Goal: Communication & Community: Answer question/provide support

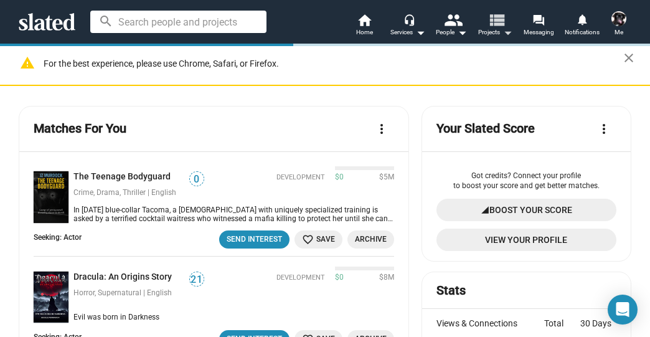
click at [493, 22] on mat-icon "view_list" at bounding box center [497, 20] width 18 height 18
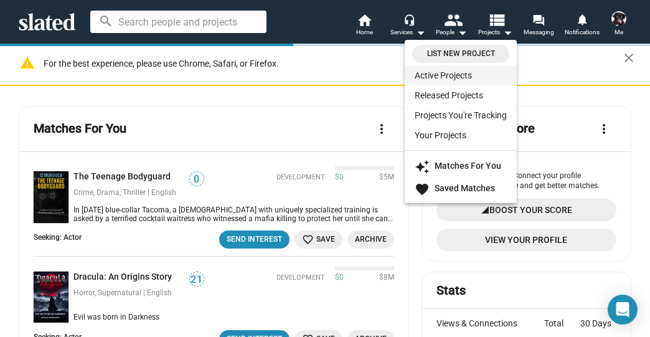
click at [451, 75] on link "Active Projects" at bounding box center [461, 75] width 112 height 20
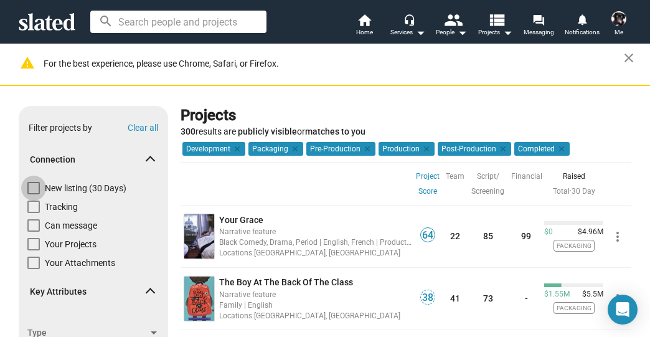
click at [33, 188] on span at bounding box center [33, 188] width 12 height 12
click at [33, 194] on input "New listing (30 Days)" at bounding box center [33, 194] width 1 height 1
checkbox input "true"
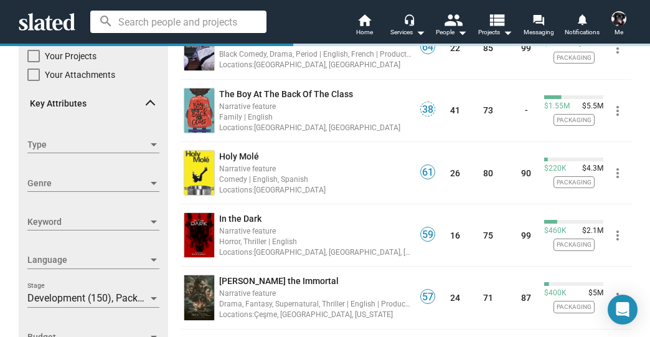
scroll to position [199, 0]
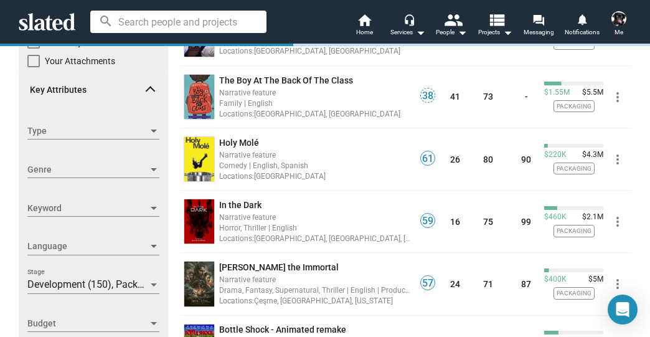
click at [52, 288] on span "Development (150), Packaging (112), Pre-Production (12), Production (14), Post-…" at bounding box center [267, 285] width 480 height 12
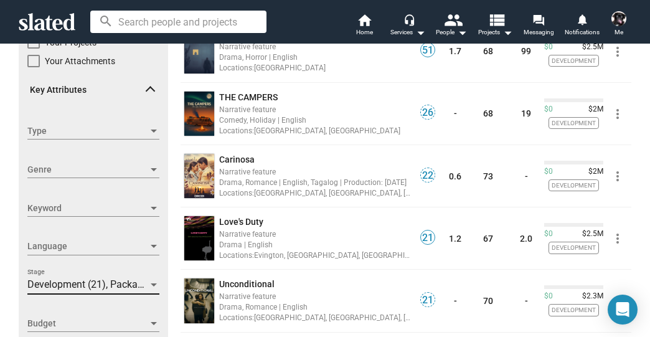
click at [85, 284] on span "Development (21), Packaging (7), Pre-Production (2), Production (1)" at bounding box center [175, 285] width 296 height 12
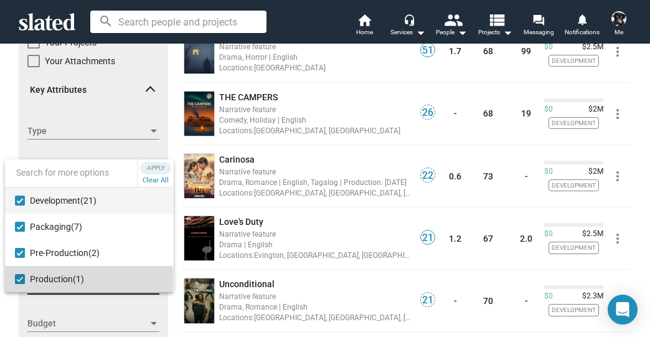
click at [19, 279] on mat-pseudo-checkbox at bounding box center [20, 279] width 10 height 10
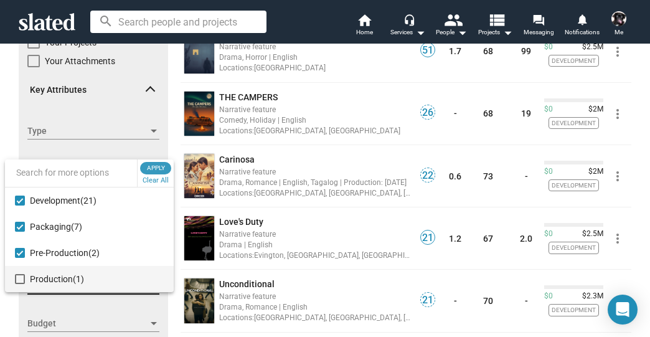
drag, startPoint x: 162, startPoint y: 164, endPoint x: 168, endPoint y: 168, distance: 7.0
click at [162, 166] on span "Apply" at bounding box center [156, 168] width 22 height 12
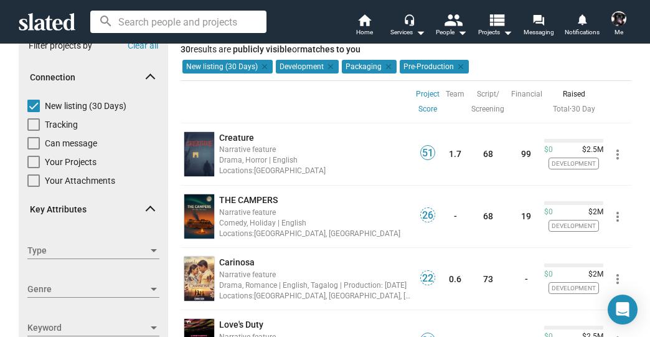
scroll to position [100, 0]
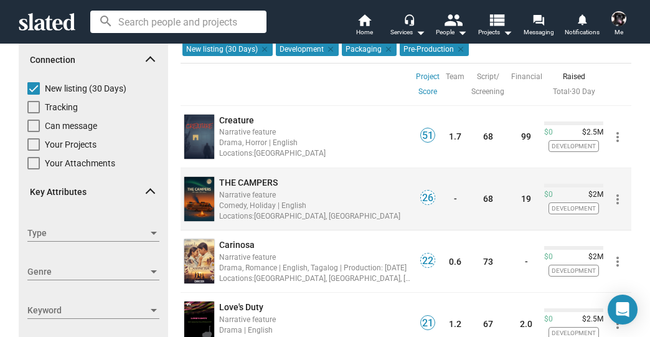
click at [262, 180] on span "THE CAMPERS" at bounding box center [248, 183] width 59 height 10
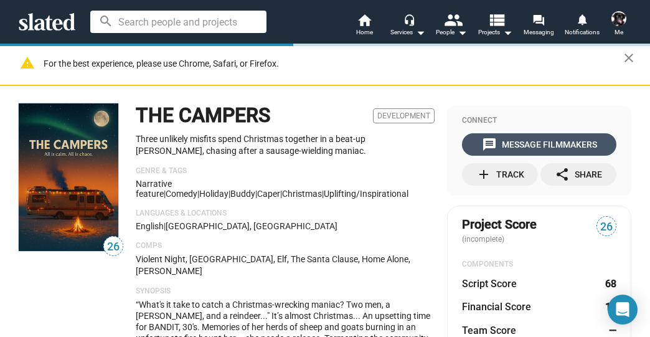
click at [545, 140] on div "message Message Filmmakers" at bounding box center [539, 144] width 115 height 22
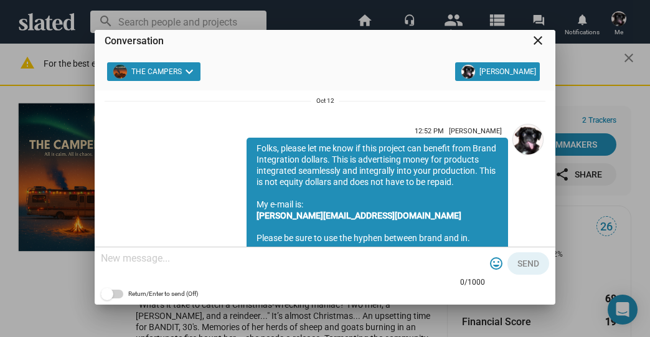
scroll to position [32, 0]
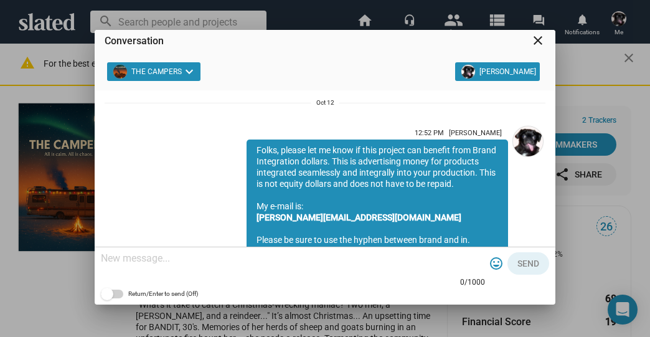
drag, startPoint x: 350, startPoint y: 123, endPoint x: 248, endPoint y: 148, distance: 105.2
click at [248, 148] on div "Folks, please let me know if this project can benefit from Brand Integration do…" at bounding box center [378, 206] width 262 height 133
copy div "Folks, please let me know if this project can benefit from Brand Integration do…"
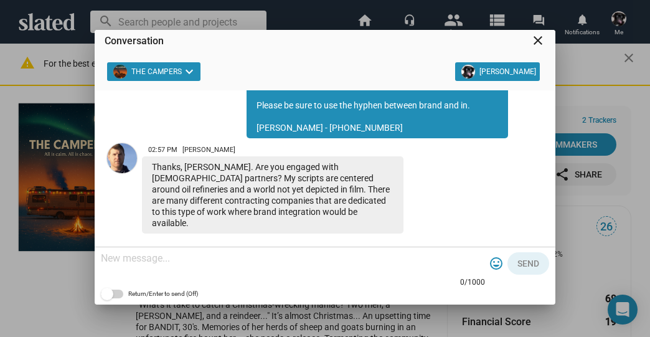
scroll to position [168, 0]
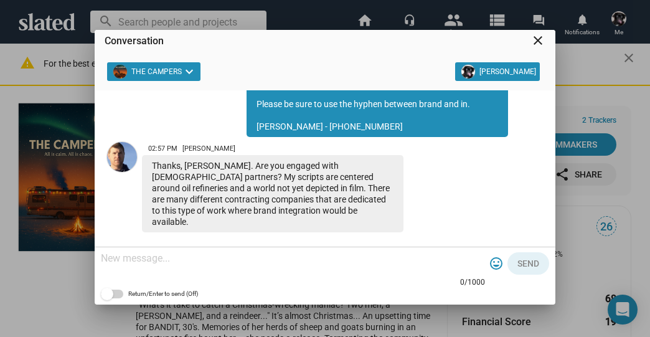
click at [214, 257] on textarea at bounding box center [293, 258] width 384 height 12
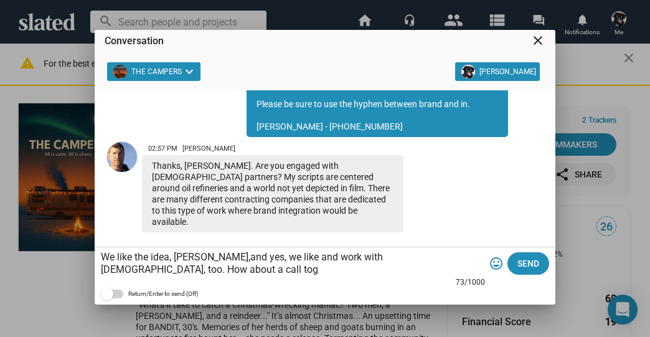
scroll to position [182, 0]
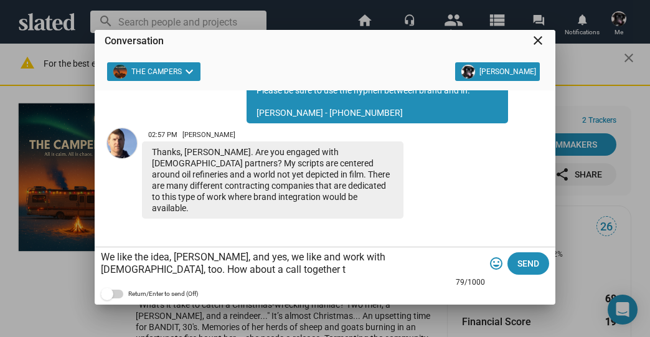
click at [175, 270] on textarea "We like the idea, [PERSON_NAME], and yes, we like and work with [DEMOGRAPHIC_DA…" at bounding box center [293, 263] width 384 height 25
click at [292, 269] on textarea "We like the idea, [PERSON_NAME], and yes, we like and work with [DEMOGRAPHIC_DA…" at bounding box center [293, 263] width 384 height 25
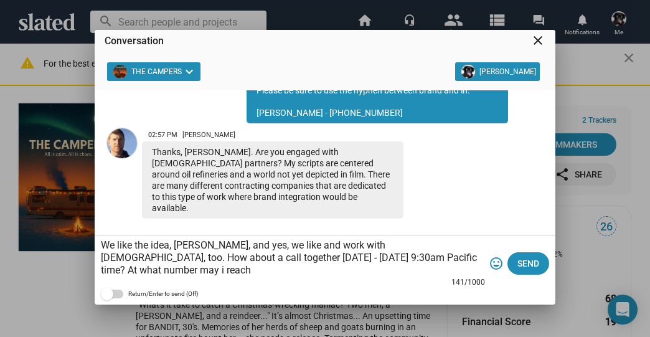
scroll to position [194, 0]
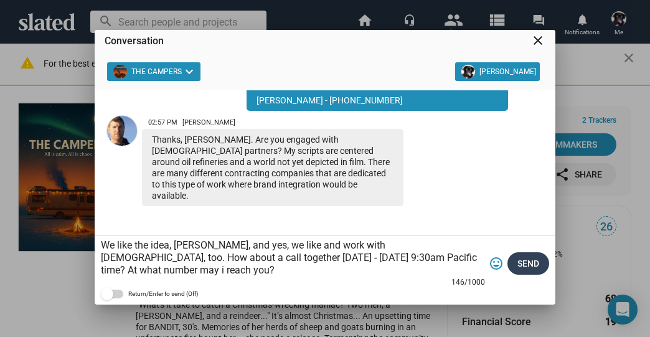
type textarea "We like the idea, [PERSON_NAME], and yes, we like and work with [DEMOGRAPHIC_DA…"
click at [536, 264] on span "Send" at bounding box center [529, 263] width 22 height 22
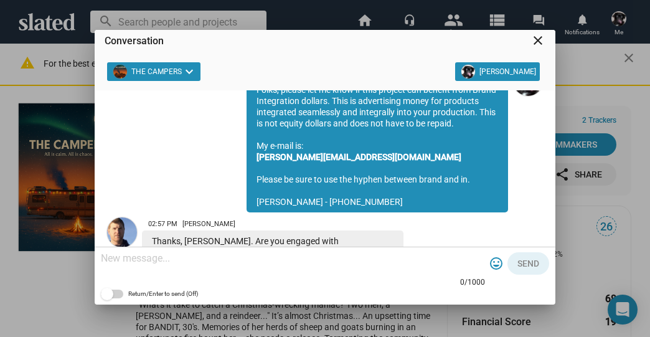
scroll to position [66, 0]
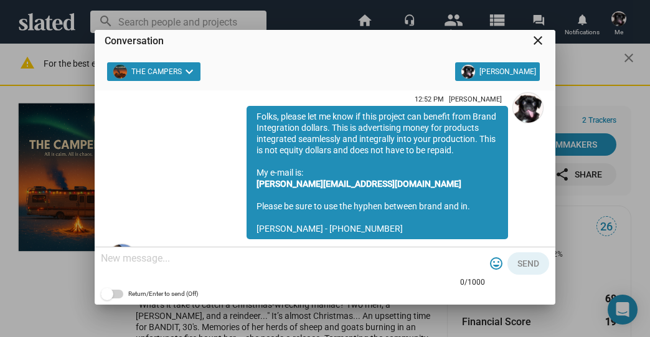
drag, startPoint x: 349, startPoint y: 143, endPoint x: 249, endPoint y: 114, distance: 104.5
click at [249, 114] on div "Folks, please let me know if this project can benefit from Brand Integration do…" at bounding box center [378, 172] width 262 height 133
copy div "Folks, please let me know if this project can benefit from Brand Integration do…"
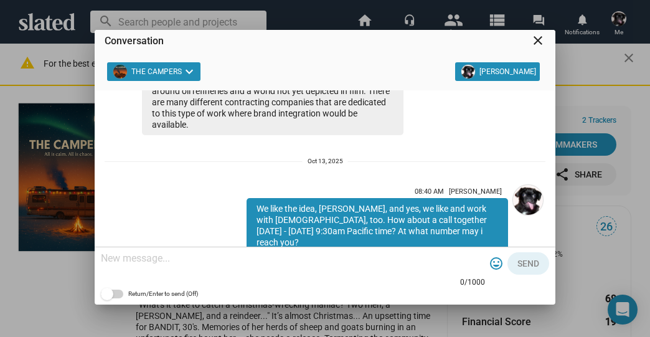
scroll to position [166, 0]
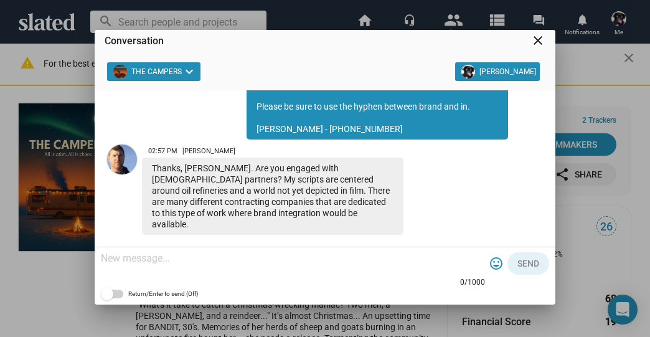
drag, startPoint x: 288, startPoint y: 226, endPoint x: 182, endPoint y: 160, distance: 124.5
click at [182, 160] on div "02:57 PM [PERSON_NAME] Thanks, [PERSON_NAME]. Are you engaged with [DEMOGRAPHIC…" at bounding box center [273, 187] width 262 height 95
copy div "[PERSON_NAME] Thanks, [PERSON_NAME]. Are you engaged with [DEMOGRAPHIC_DATA] pa…"
click at [335, 135] on div "Folks, please let me know if this project can benefit from Brand Integration do…" at bounding box center [378, 72] width 262 height 133
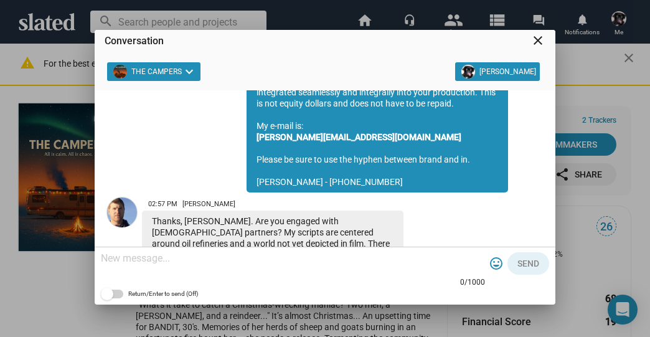
scroll to position [66, 0]
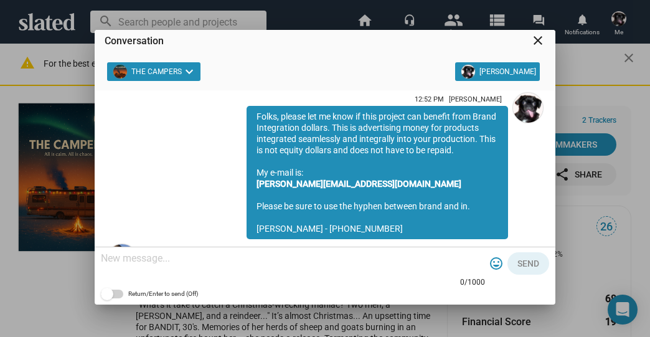
drag, startPoint x: 341, startPoint y: 137, endPoint x: 247, endPoint y: 117, distance: 96.2
click at [247, 117] on div "Folks, please let me know if this project can benefit from Brand Integration do…" at bounding box center [378, 172] width 262 height 133
copy div "Folks, please let me know if this project can benefit from Brand Integration do…"
click at [533, 37] on mat-icon "close" at bounding box center [538, 40] width 15 height 15
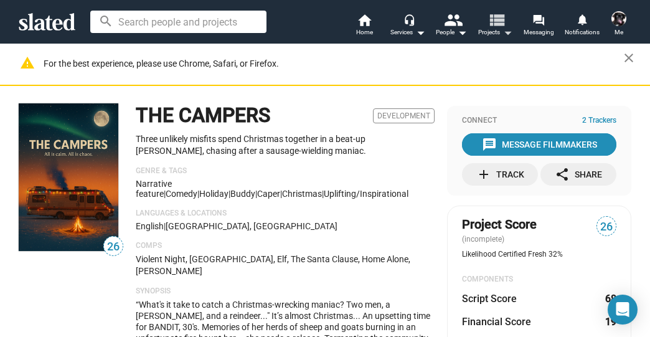
click at [503, 22] on mat-icon "view_list" at bounding box center [497, 20] width 18 height 18
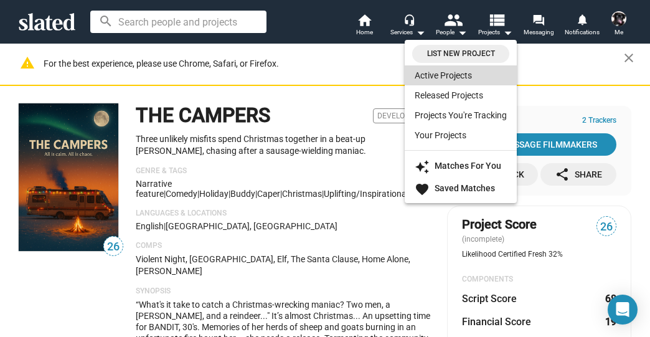
click at [437, 70] on link "Active Projects" at bounding box center [461, 75] width 112 height 20
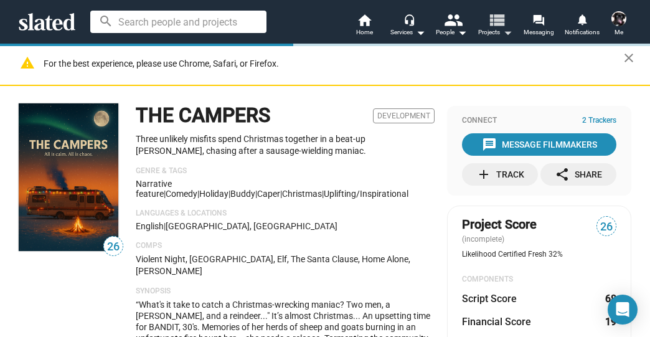
click at [493, 22] on mat-icon "view_list" at bounding box center [497, 20] width 18 height 18
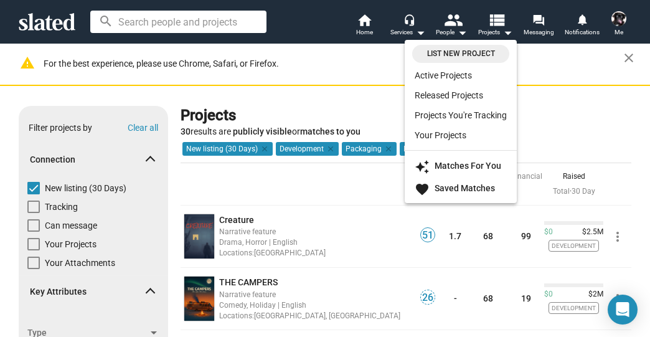
click at [262, 184] on div at bounding box center [325, 168] width 650 height 337
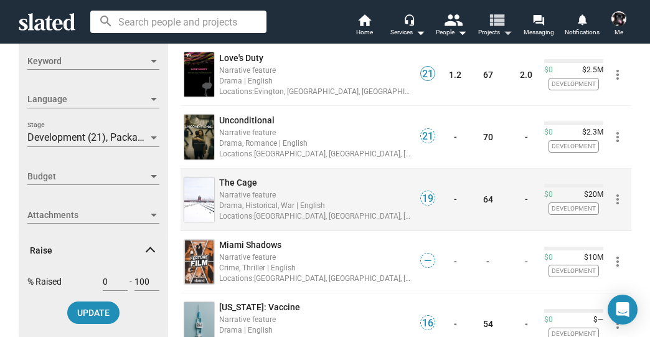
scroll to position [399, 0]
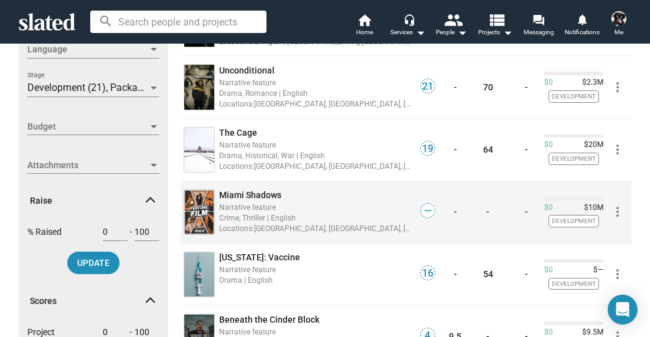
click at [254, 190] on span "Miami Shadows" at bounding box center [250, 195] width 62 height 10
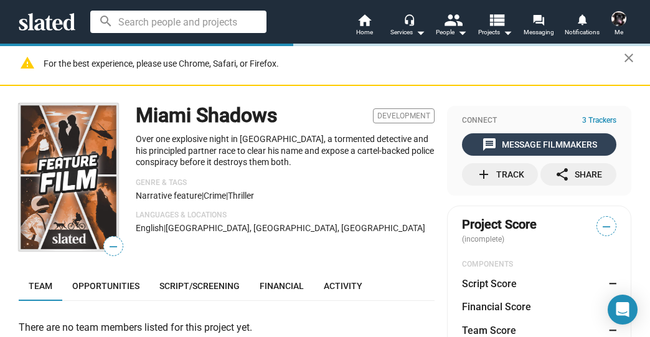
click at [538, 141] on div "message Message Filmmakers" at bounding box center [539, 144] width 115 height 22
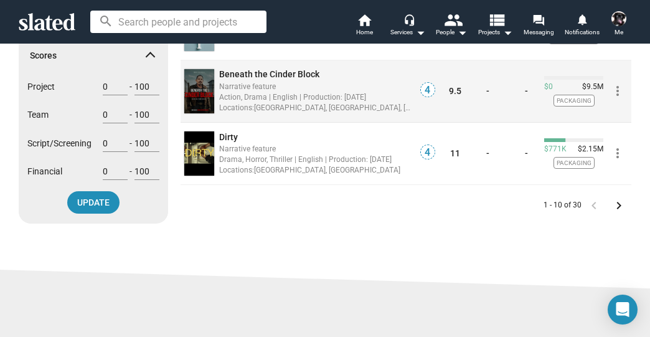
scroll to position [648, 0]
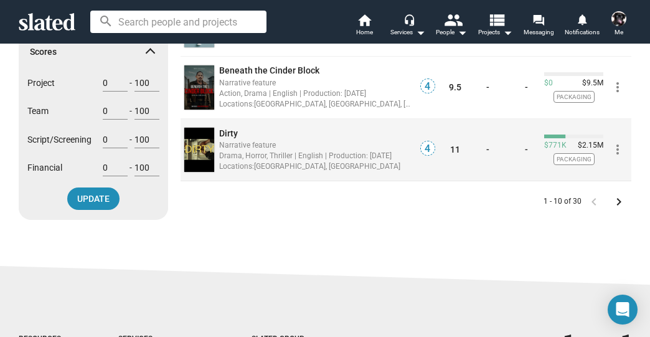
click at [225, 130] on span "Dirty" at bounding box center [228, 133] width 19 height 10
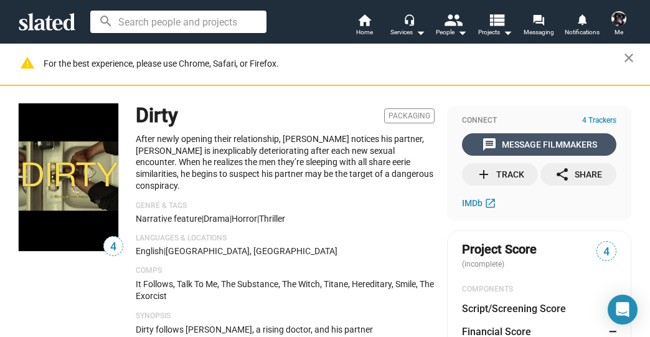
click at [508, 138] on div "message Message Filmmakers" at bounding box center [539, 144] width 115 height 22
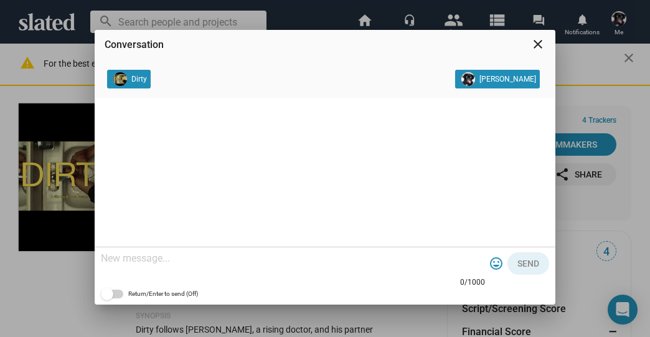
click at [232, 264] on textarea at bounding box center [293, 258] width 384 height 12
paste textarea "Folks, please let me know if this project can benefit from Brand Integration do…"
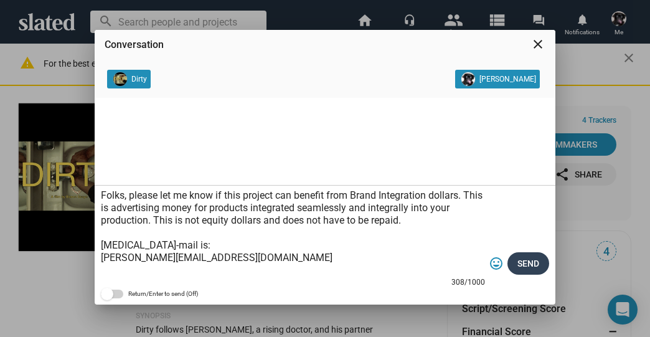
type textarea "Folks, please let me know if this project can benefit from Brand Integration do…"
click at [517, 264] on button "Send" at bounding box center [529, 263] width 42 height 22
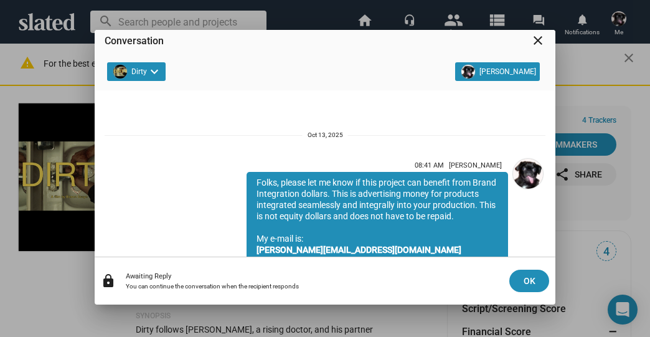
scroll to position [103, 0]
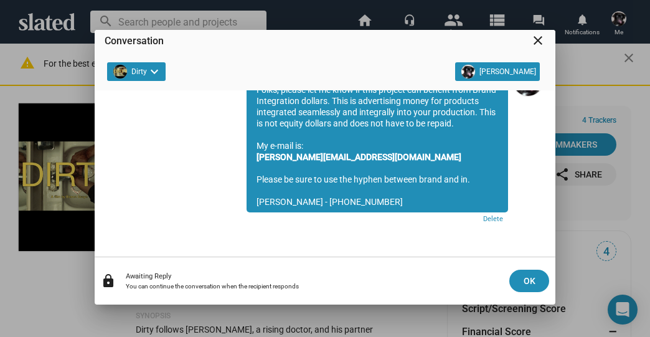
click at [538, 42] on mat-icon "close" at bounding box center [538, 40] width 15 height 15
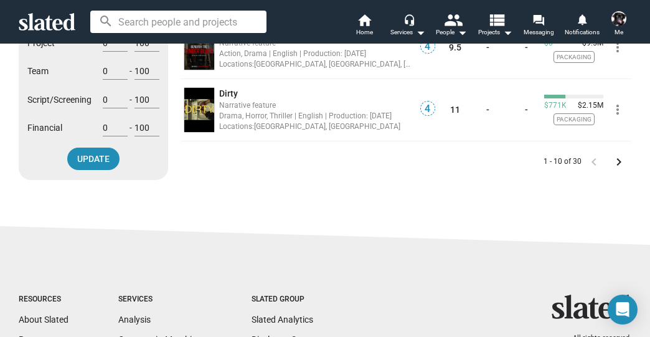
scroll to position [698, 0]
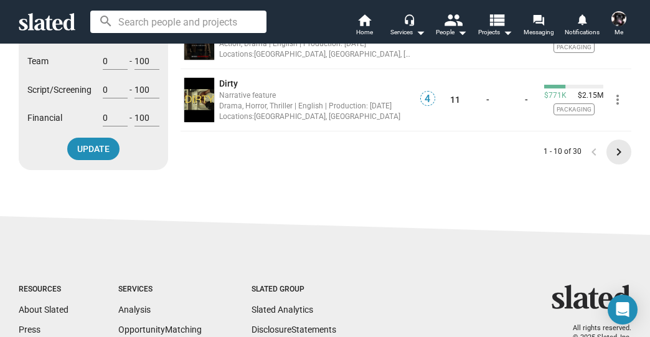
click at [617, 152] on mat-icon "keyboard_arrow_right" at bounding box center [619, 152] width 15 height 15
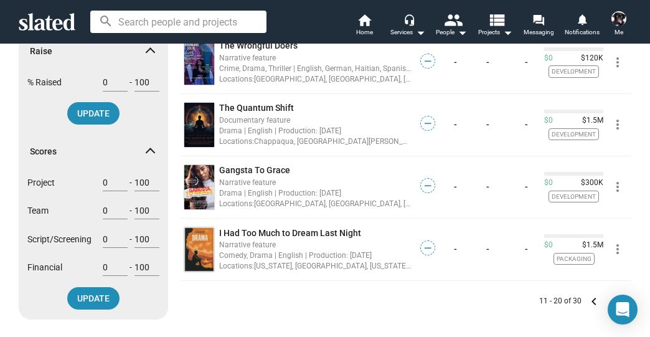
scroll to position [598, 0]
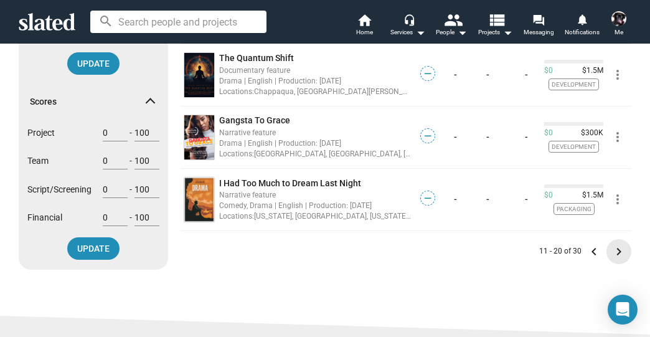
click at [614, 245] on mat-icon "keyboard_arrow_right" at bounding box center [619, 251] width 15 height 15
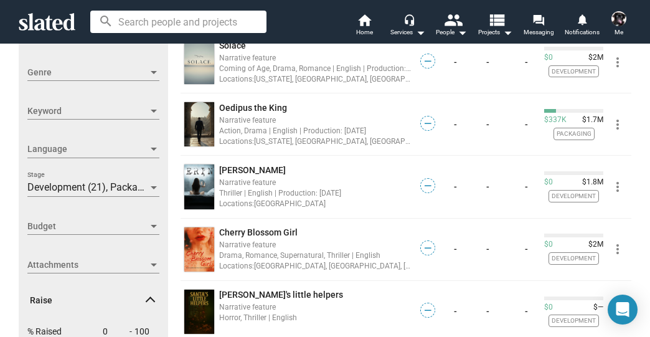
scroll to position [349, 0]
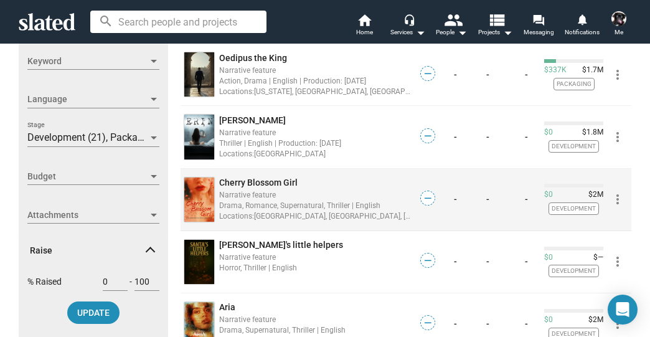
click at [255, 181] on span "Cherry Blossom Girl" at bounding box center [258, 183] width 79 height 10
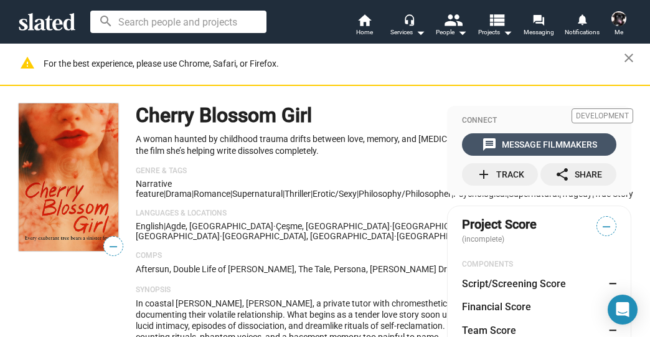
click at [542, 141] on div "message Message Filmmakers" at bounding box center [539, 144] width 115 height 22
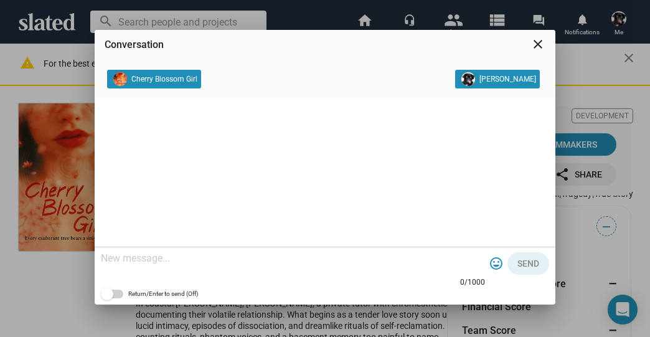
click at [150, 262] on textarea at bounding box center [293, 258] width 384 height 12
paste textarea "Folks, please let me know if this project can benefit from Brand Integration do…"
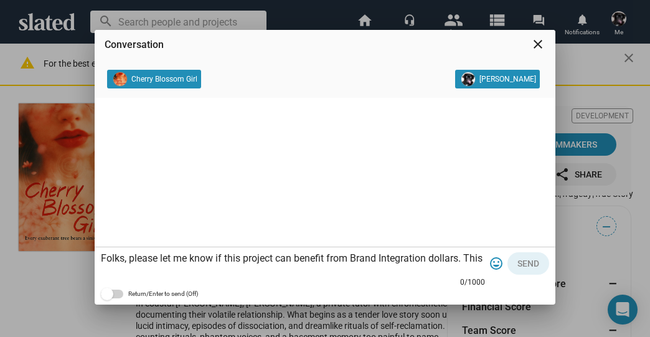
scroll to position [37, 0]
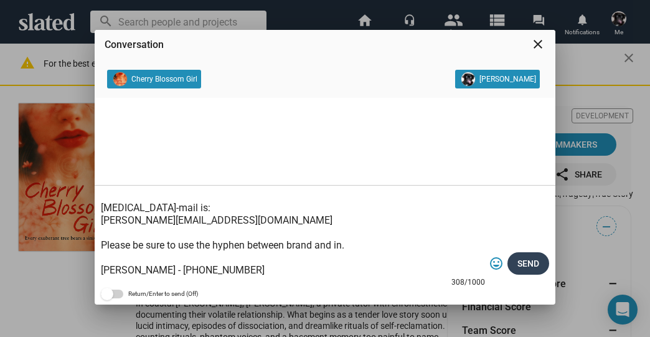
type textarea "Folks, please let me know if this project can benefit from Brand Integration do…"
click at [531, 259] on span "Send" at bounding box center [529, 263] width 22 height 22
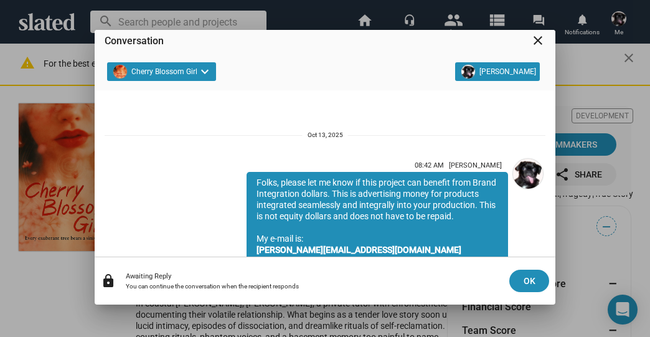
scroll to position [103, 0]
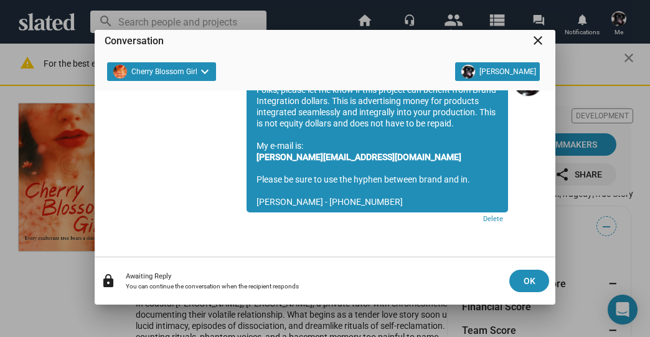
click at [541, 39] on mat-icon "close" at bounding box center [538, 40] width 15 height 15
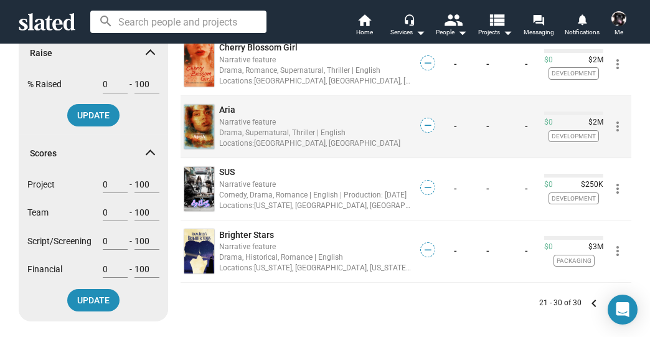
scroll to position [548, 0]
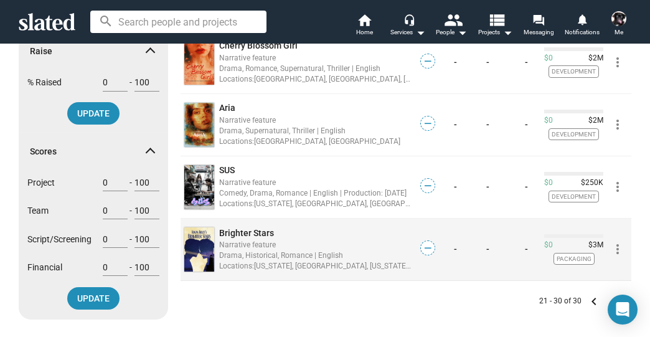
click at [257, 234] on span "Brighter Stars" at bounding box center [246, 233] width 55 height 10
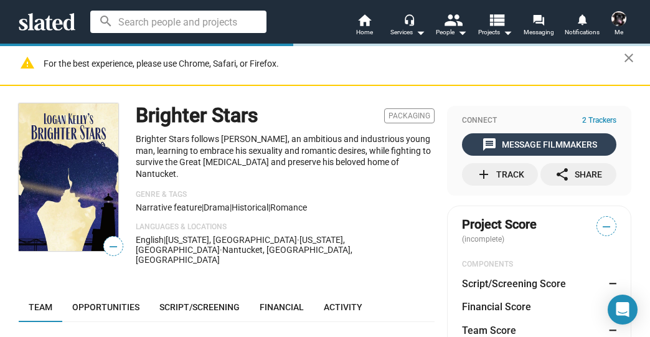
click at [523, 143] on div "message Message Filmmakers" at bounding box center [539, 144] width 115 height 22
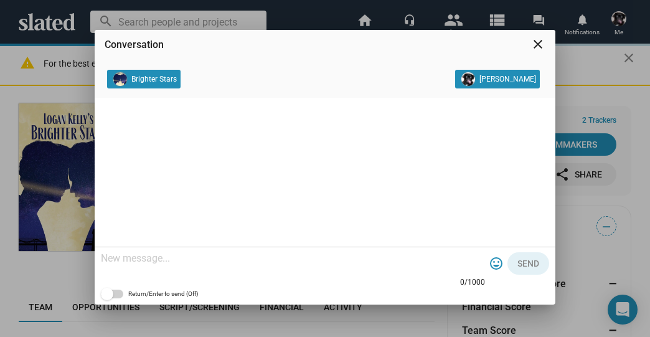
click at [187, 259] on textarea at bounding box center [293, 258] width 384 height 12
paste textarea "Folks, please let me know if this project can benefit from Brand Integration do…"
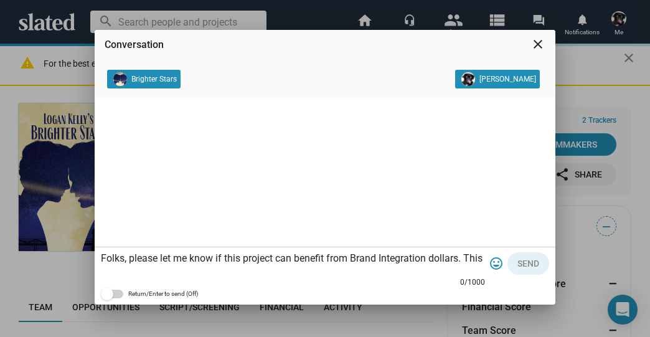
scroll to position [37, 0]
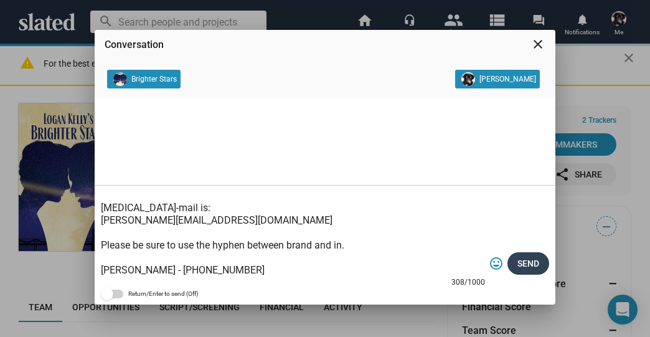
type textarea "Folks, please let me know if this project can benefit from Brand Integration do…"
click at [520, 259] on span "Send" at bounding box center [529, 263] width 22 height 22
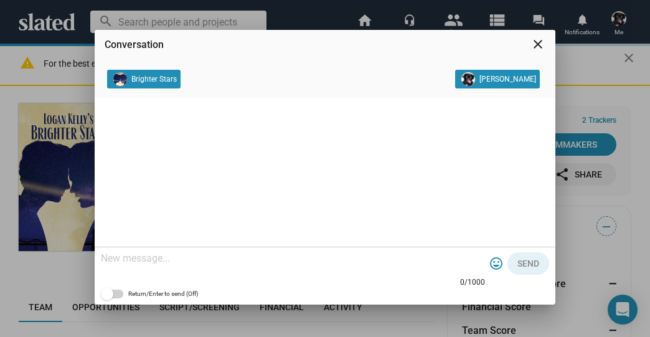
scroll to position [0, 0]
click at [536, 42] on mat-icon "close" at bounding box center [538, 44] width 15 height 15
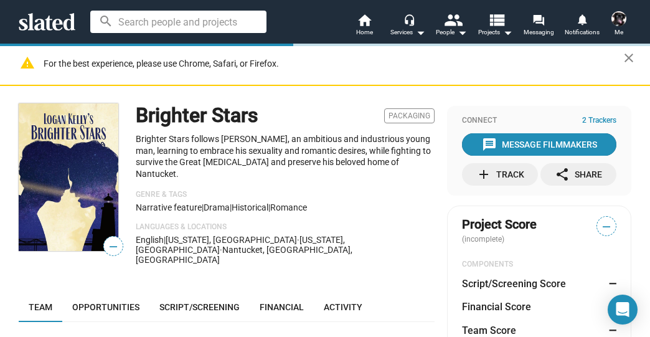
click at [518, 141] on div "message Message Filmmakers" at bounding box center [539, 144] width 115 height 22
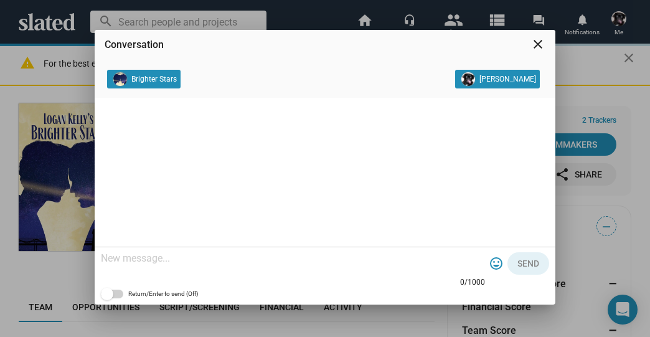
click at [244, 273] on div at bounding box center [293, 259] width 384 height 37
paste textarea "Folks, please let me know if this project can benefit from Brand Integration do…"
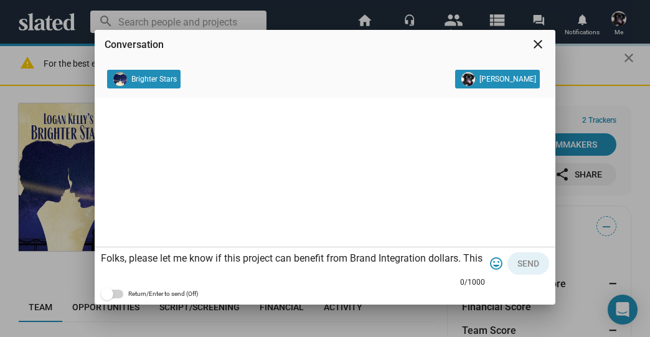
scroll to position [37, 0]
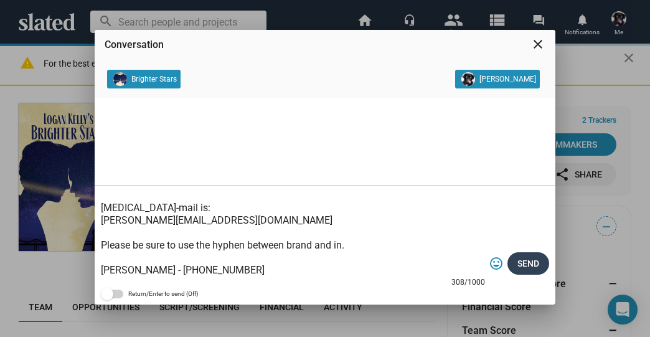
type textarea "Folks, please let me know if this project can benefit from Brand Integration do…"
click at [522, 263] on span "Send" at bounding box center [529, 263] width 22 height 22
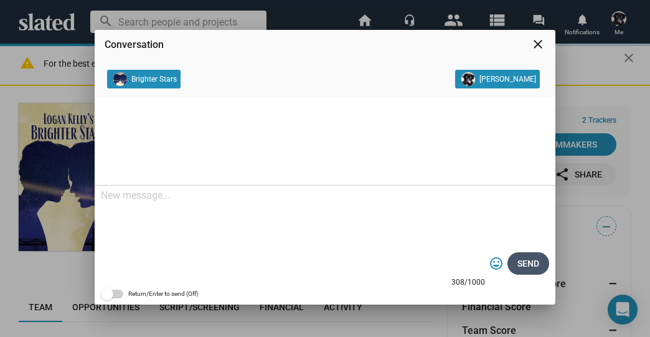
scroll to position [0, 0]
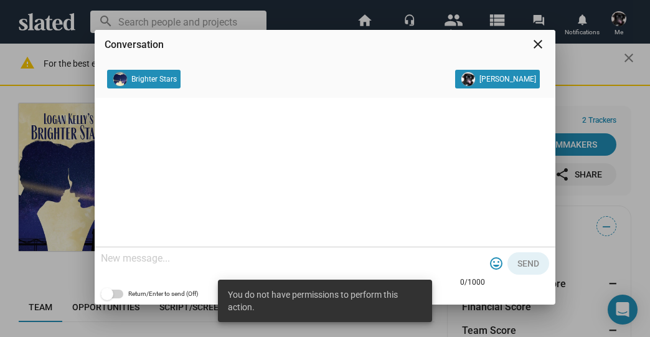
click at [538, 42] on mat-icon "close" at bounding box center [538, 44] width 15 height 15
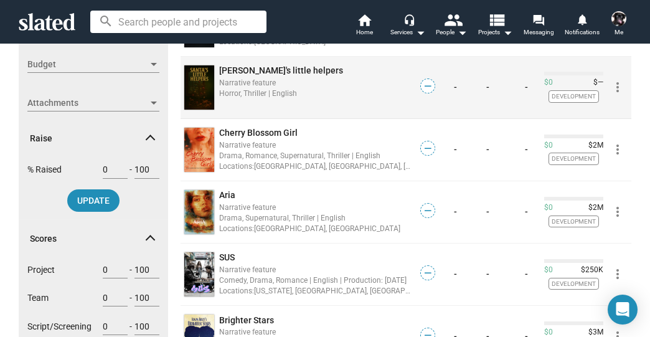
scroll to position [548, 0]
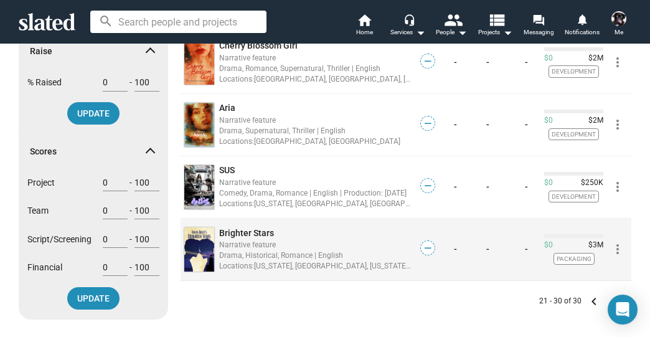
click at [236, 229] on span "Brighter Stars" at bounding box center [246, 233] width 55 height 10
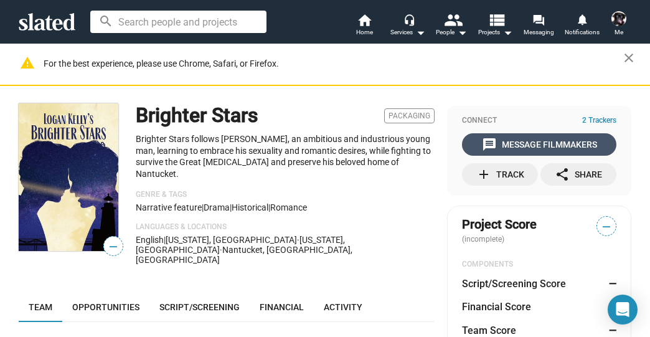
click at [516, 140] on div "message Message Filmmakers" at bounding box center [539, 144] width 115 height 22
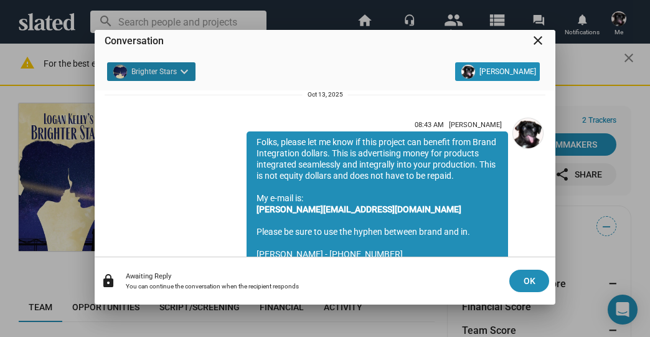
scroll to position [103, 0]
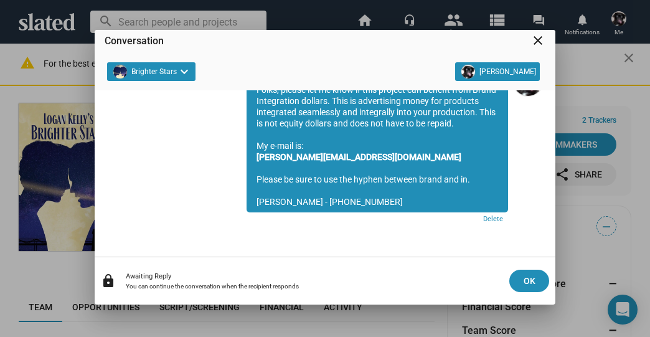
click at [541, 42] on mat-icon "close" at bounding box center [538, 40] width 15 height 15
